Goal: Information Seeking & Learning: Learn about a topic

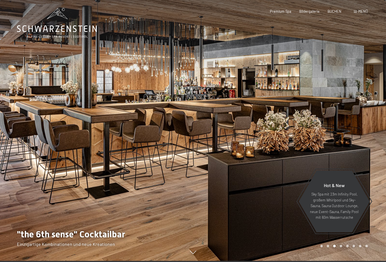
click at [367, 156] on div at bounding box center [289, 130] width 193 height 262
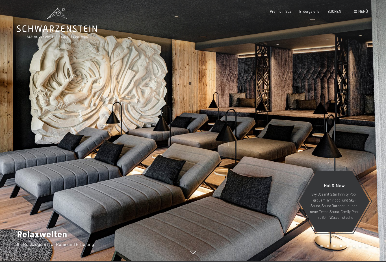
click at [366, 155] on div at bounding box center [289, 130] width 193 height 262
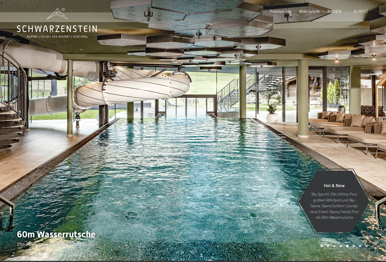
click at [363, 158] on div at bounding box center [289, 130] width 193 height 262
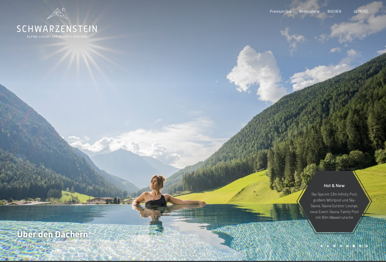
click at [363, 158] on div at bounding box center [289, 130] width 193 height 262
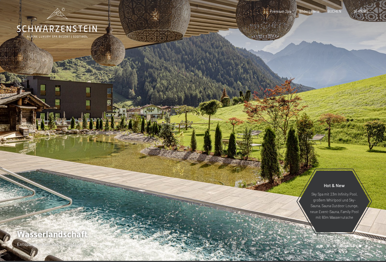
click at [365, 158] on div at bounding box center [289, 130] width 193 height 262
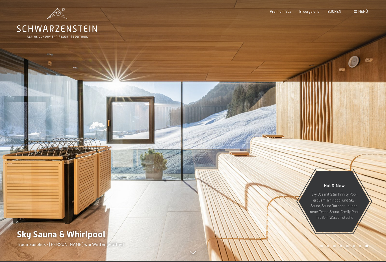
click at [364, 156] on div at bounding box center [289, 130] width 193 height 262
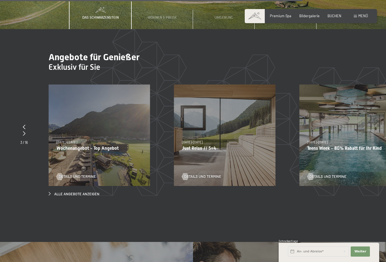
scroll to position [1688, 0]
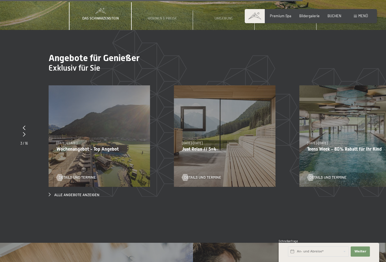
click at [353, 156] on div "[DATE]–[DATE] [DATE]–[DATE] [DATE]–[DATE] [DATE]–[DATE] [DATE]–[DATE] [DATE]–[D…" at bounding box center [351, 136] width 102 height 102
click at [359, 146] on p "Teens Week - 80% Rabatt für Ihr Kind" at bounding box center [350, 148] width 86 height 5
click at [349, 109] on div "[DATE]–[DATE] [DATE]–[DATE] [DATE]–[DATE] [DATE]–[DATE] [DATE]–[DATE] [DATE]–[D…" at bounding box center [351, 136] width 102 height 102
click at [352, 112] on div "[DATE]–[DATE] [DATE]–[DATE] [DATE]–[DATE] [DATE]–[DATE] [DATE]–[DATE] [DATE]–[D…" at bounding box center [351, 136] width 102 height 102
click at [261, 146] on p "Just Relax // 5=4" at bounding box center [225, 148] width 86 height 5
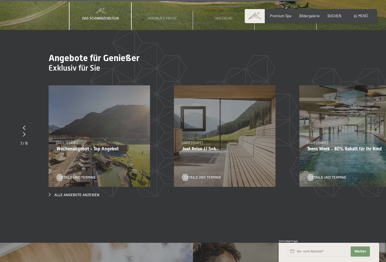
click at [315, 128] on div "[DATE]–[DATE] [DATE]–[DATE] [DATE]–[DATE] [DATE]–[DATE] [DATE]–[DATE] [DATE]–[D…" at bounding box center [351, 136] width 102 height 102
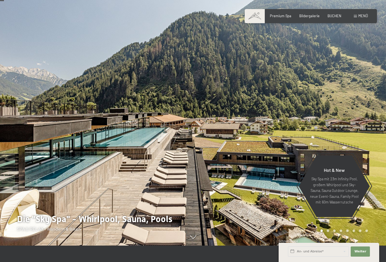
scroll to position [0, 0]
